Goal: Task Accomplishment & Management: Manage account settings

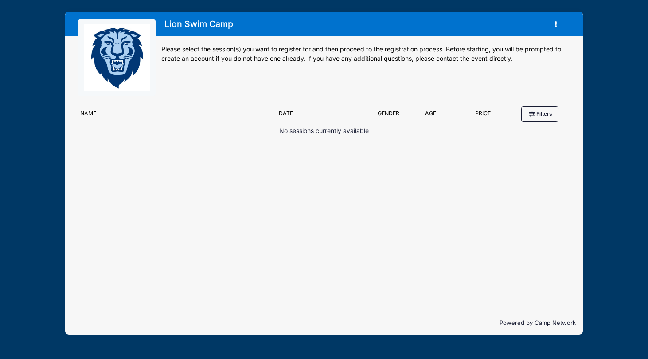
click at [558, 24] on button "button" at bounding box center [558, 24] width 24 height 16
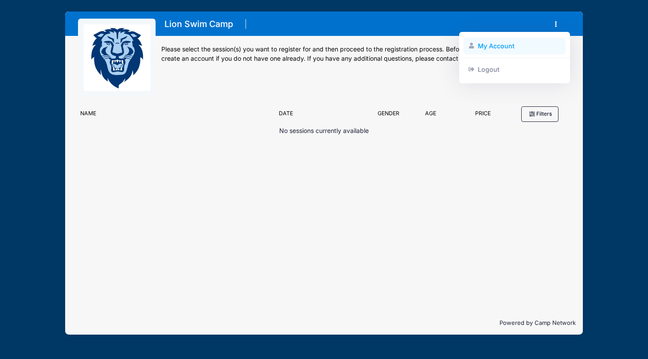
click at [501, 51] on link "My Account" at bounding box center [515, 46] width 102 height 17
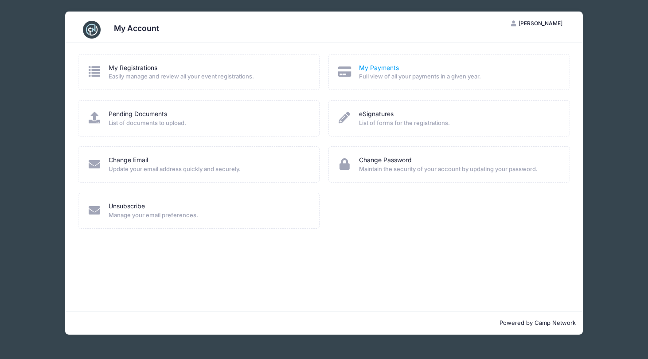
click at [359, 69] on link "My Payments" at bounding box center [379, 67] width 40 height 9
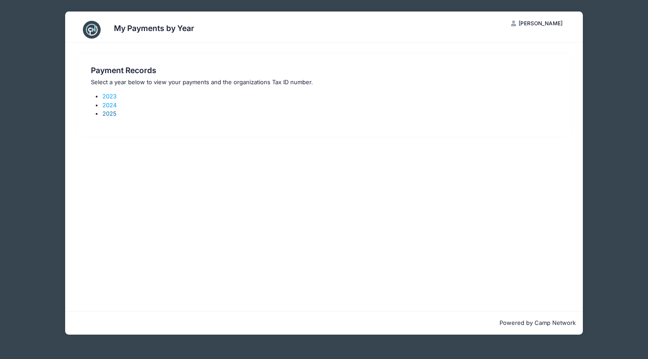
click at [113, 113] on link "2025" at bounding box center [109, 113] width 14 height 7
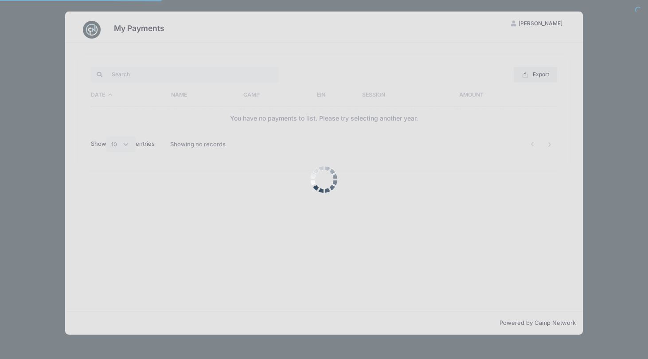
select select "10"
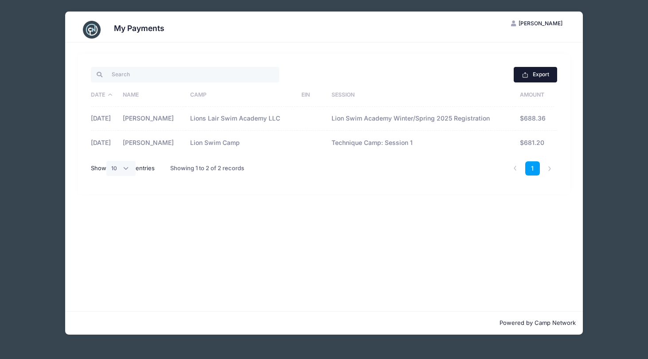
click at [534, 76] on button "Export" at bounding box center [535, 74] width 43 height 15
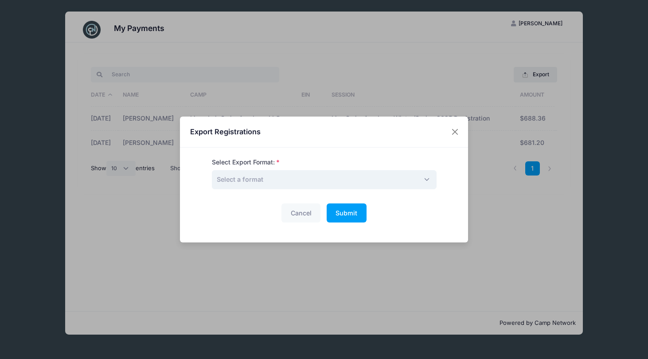
click at [315, 177] on span "Select a format" at bounding box center [324, 179] width 225 height 19
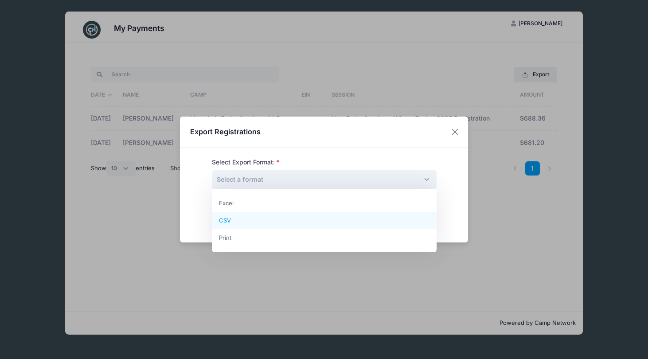
select select "csv"
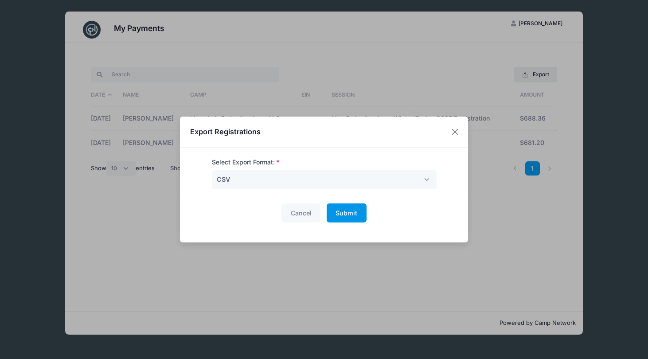
click at [345, 211] on span "Submit" at bounding box center [346, 213] width 22 height 8
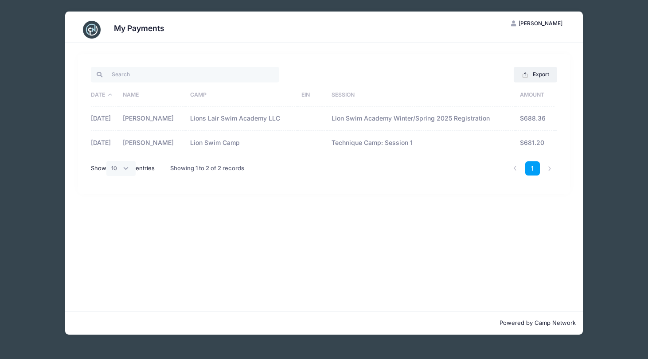
click at [616, 109] on div "My Payments SH Sarah Hansen My Account Logout Export Excel CSV Print Date Name …" at bounding box center [323, 173] width 621 height 346
click at [381, 54] on div "Export Excel CSV Print Date Name Camp EIN Session Amount 01/23/2025 Emmy Schmid…" at bounding box center [324, 177] width 518 height 269
click at [619, 42] on div "My Payments SH Sarah Hansen My Account Logout Export Excel CSV Print Date Name …" at bounding box center [323, 173] width 621 height 346
click at [509, 1] on div "My Payments SH Sarah Hansen My Account Logout Export Excel CSV Print Date Name …" at bounding box center [323, 173] width 621 height 346
